Goal: Find specific page/section: Find specific page/section

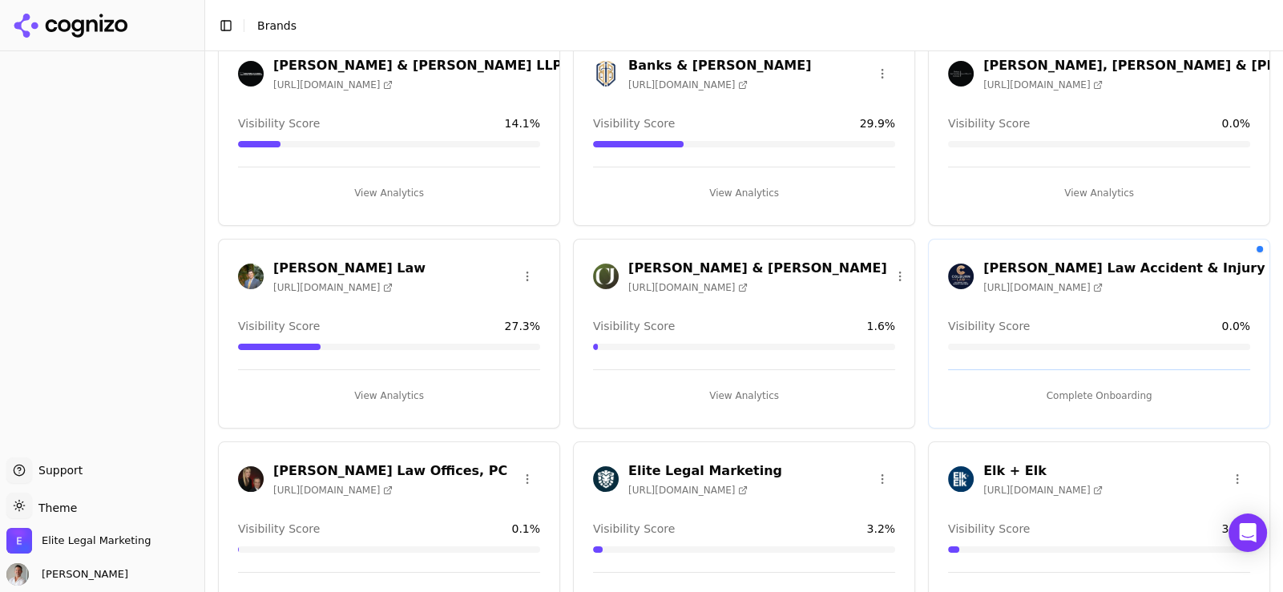
scroll to position [400, 0]
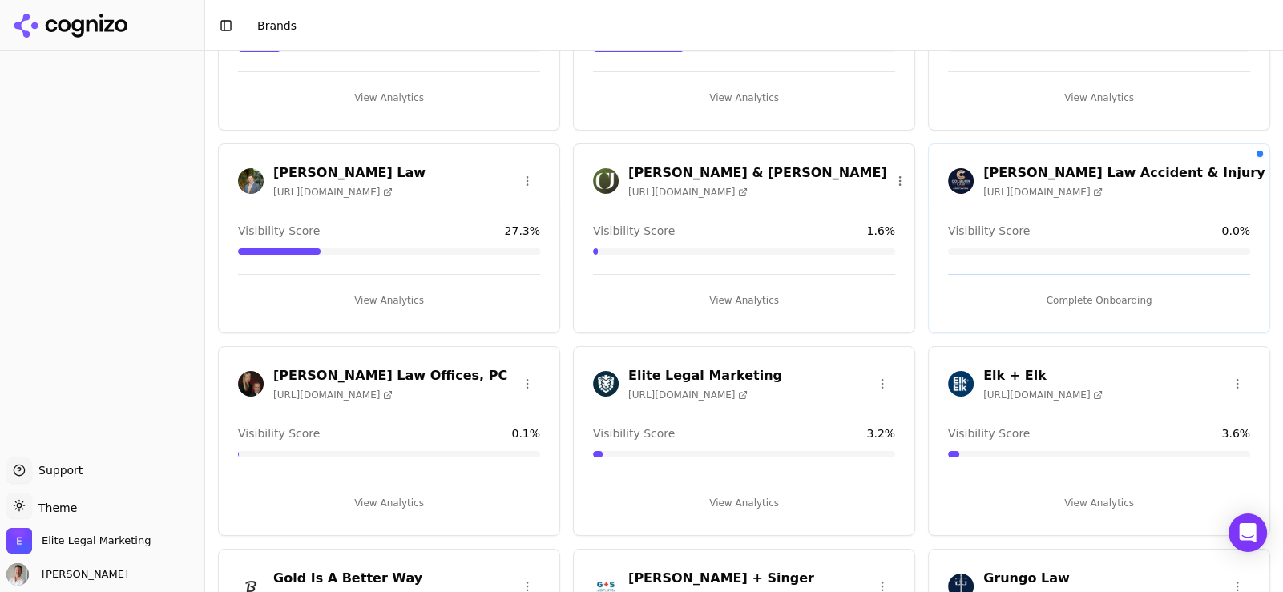
click at [670, 180] on div "[PERSON_NAME] & [PERSON_NAME] [URL][DOMAIN_NAME]" at bounding box center [757, 180] width 259 height 35
click at [667, 170] on h3 "[PERSON_NAME] & [PERSON_NAME]" at bounding box center [757, 172] width 259 height 19
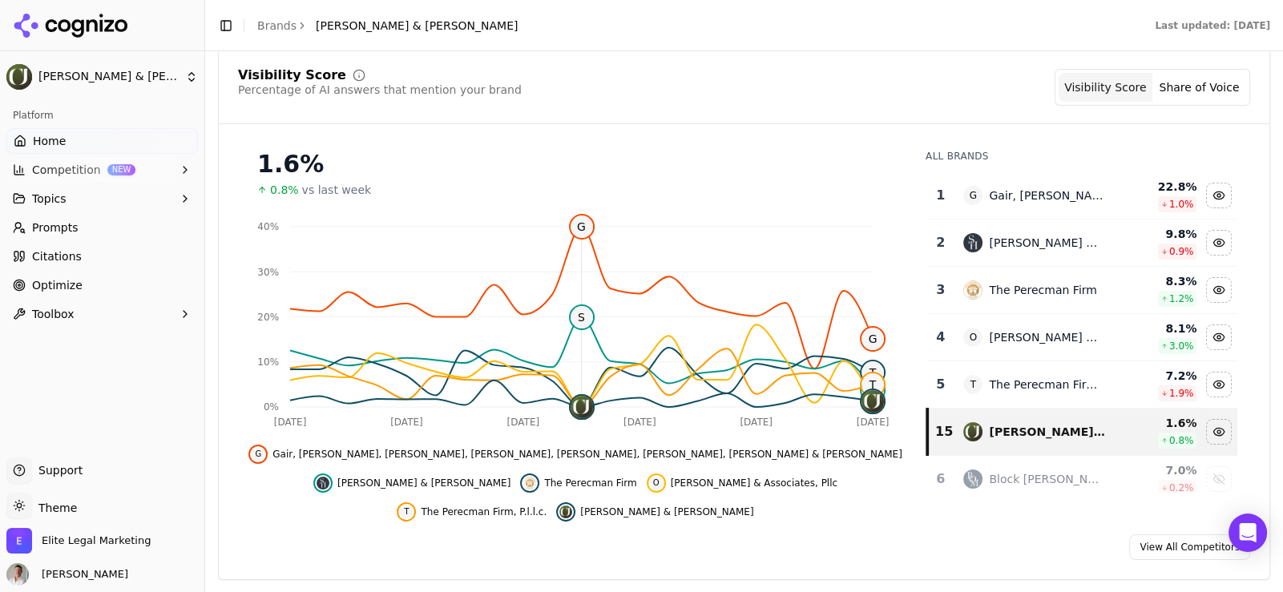
scroll to position [159, 0]
